Goal: Information Seeking & Learning: Learn about a topic

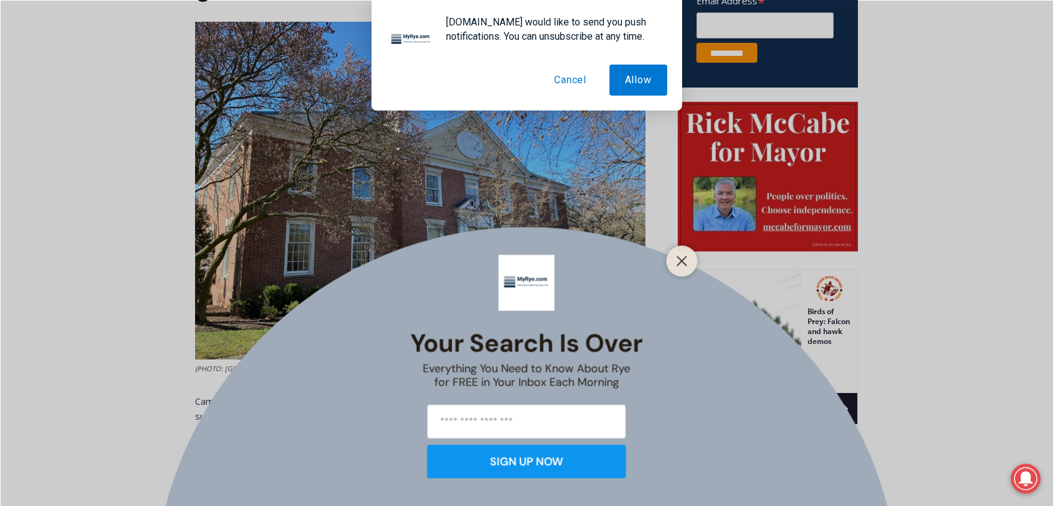
scroll to position [565, 0]
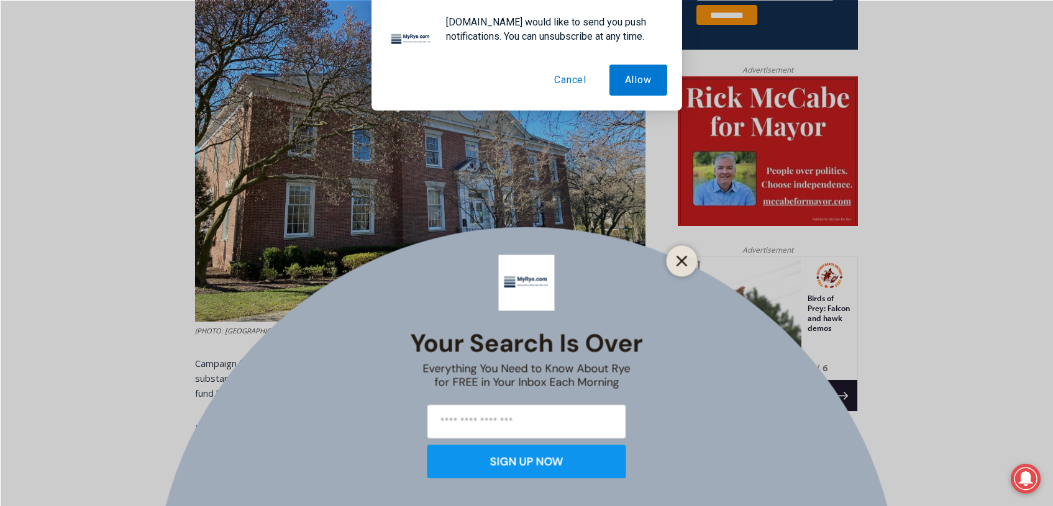
click at [685, 265] on line "Close" at bounding box center [681, 260] width 9 height 9
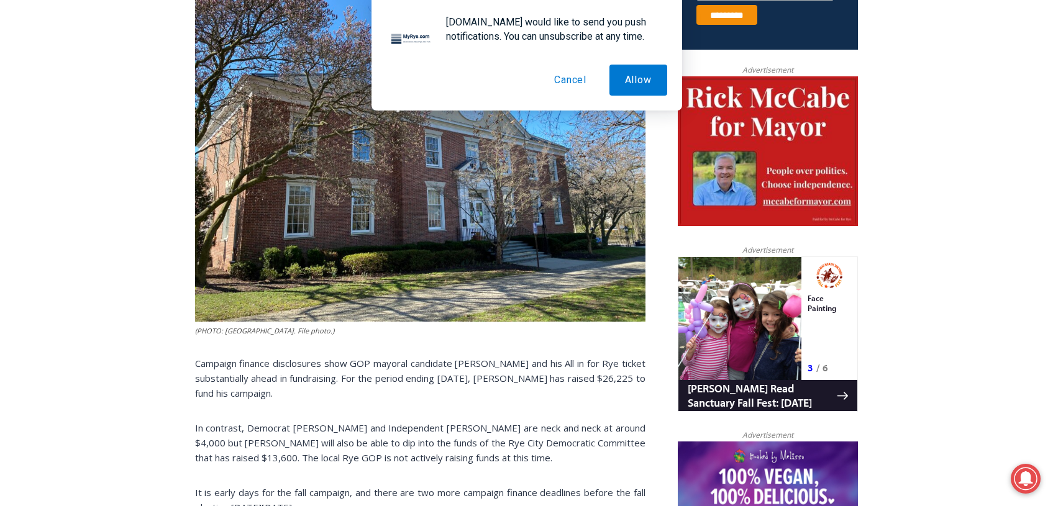
click at [572, 78] on button "Cancel" at bounding box center [569, 80] width 63 height 31
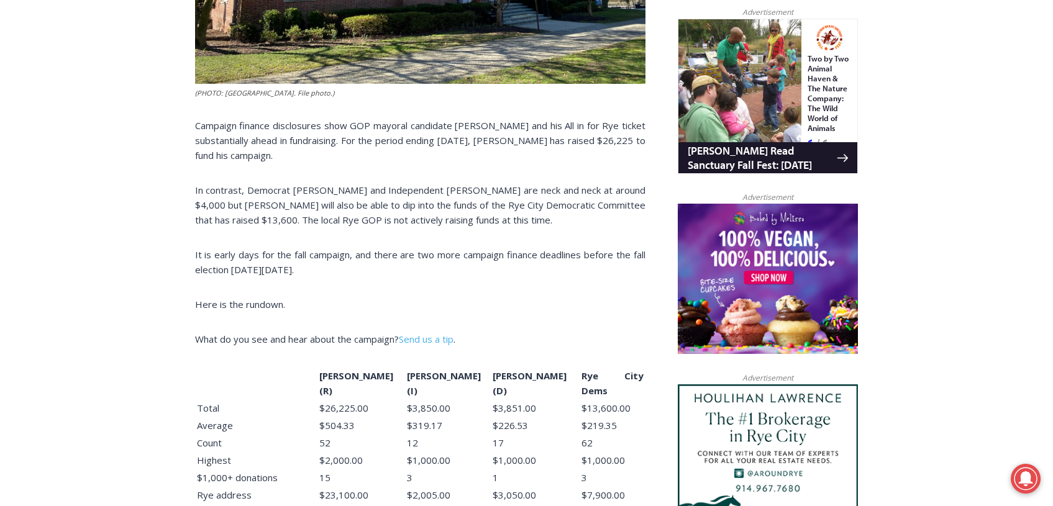
scroll to position [813, 0]
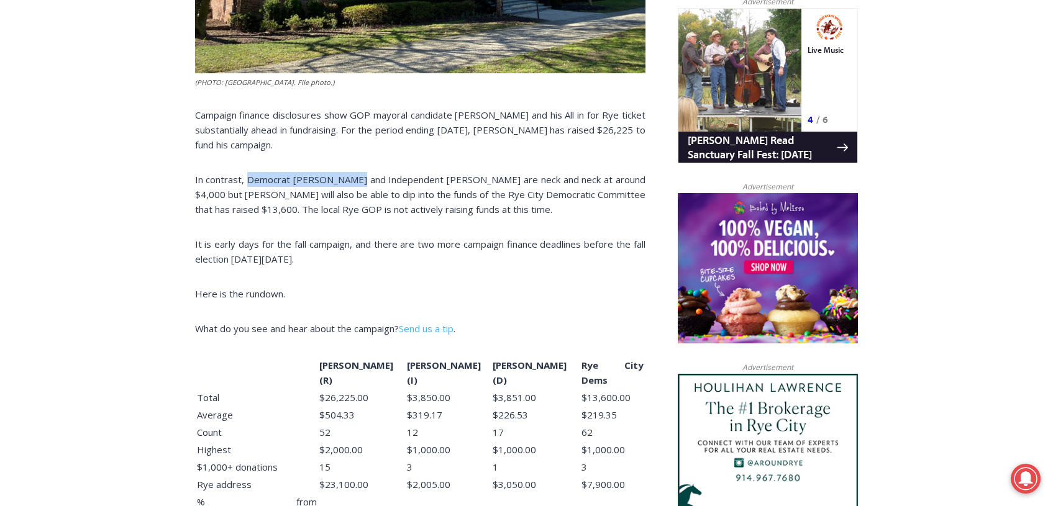
drag, startPoint x: 247, startPoint y: 179, endPoint x: 453, endPoint y: 182, distance: 205.6
click at [397, 179] on span "In contrast, Democrat [PERSON_NAME] and Independent [PERSON_NAME] are neck and …" at bounding box center [420, 194] width 450 height 42
drag, startPoint x: 453, startPoint y: 182, endPoint x: 476, endPoint y: 178, distance: 24.0
click at [476, 178] on span "In contrast, Democrat [PERSON_NAME] and Independent [PERSON_NAME] are neck and …" at bounding box center [420, 194] width 450 height 42
click at [477, 178] on span "In contrast, Democrat [PERSON_NAME] and Independent [PERSON_NAME] are neck and …" at bounding box center [420, 194] width 450 height 42
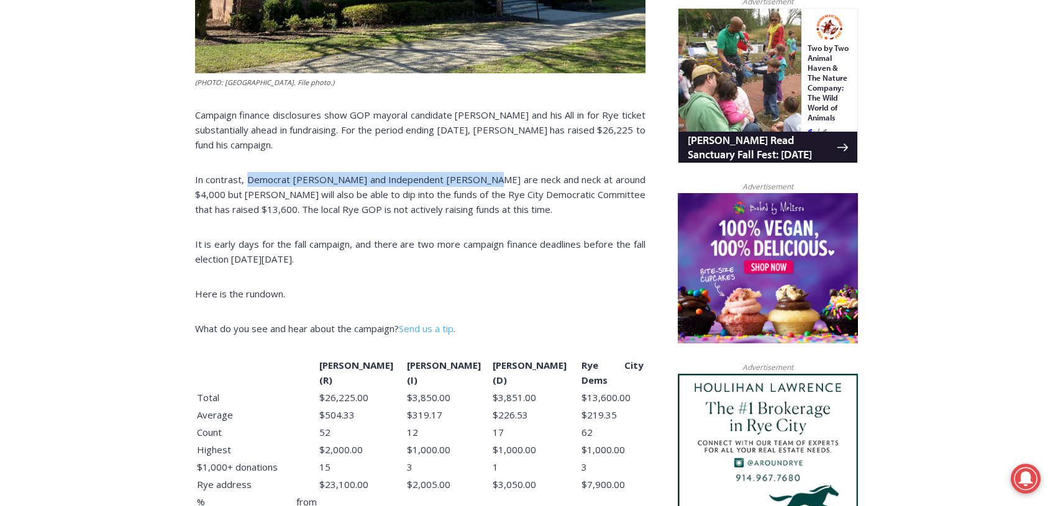
drag, startPoint x: 486, startPoint y: 178, endPoint x: 248, endPoint y: 181, distance: 237.2
click at [248, 181] on span "In contrast, Democrat [PERSON_NAME] and Independent [PERSON_NAME] are neck and …" at bounding box center [420, 194] width 450 height 42
copy span "Democrat [PERSON_NAME] and Independent [PERSON_NAME]"
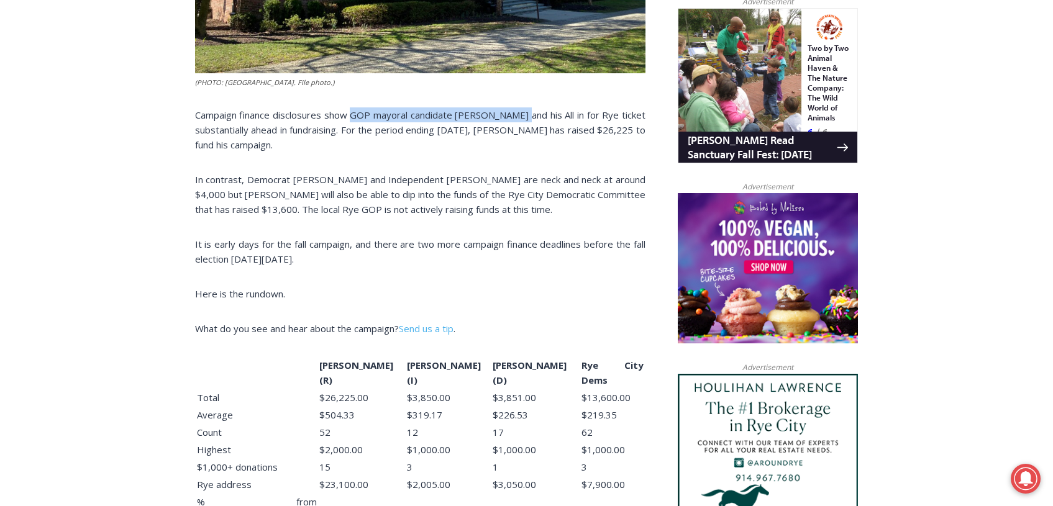
drag, startPoint x: 355, startPoint y: 115, endPoint x: 523, endPoint y: 108, distance: 168.4
click at [523, 109] on span "Campaign finance disclosures show GOP mayoral candidate [PERSON_NAME] and his A…" at bounding box center [420, 130] width 450 height 42
copy span "GOP mayoral candidate [PERSON_NAME]"
